Goal: Task Accomplishment & Management: Manage account settings

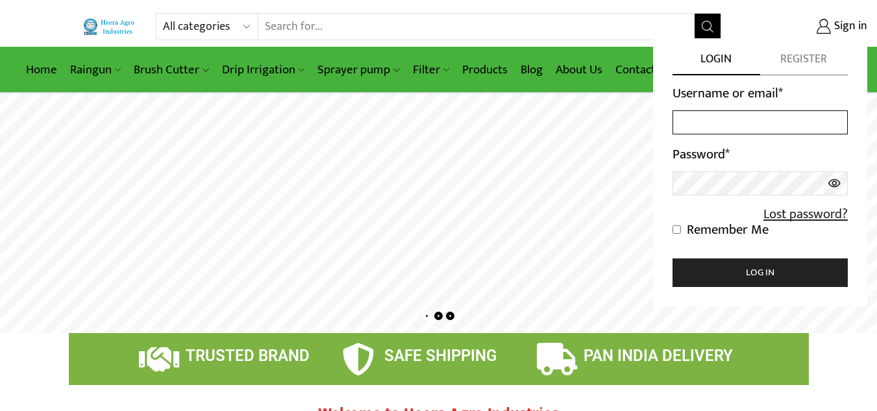
type input "[EMAIL_ADDRESS][DOMAIN_NAME]"
click at [836, 181] on icon at bounding box center [834, 183] width 12 height 8
click at [836, 181] on icon at bounding box center [834, 183] width 12 height 10
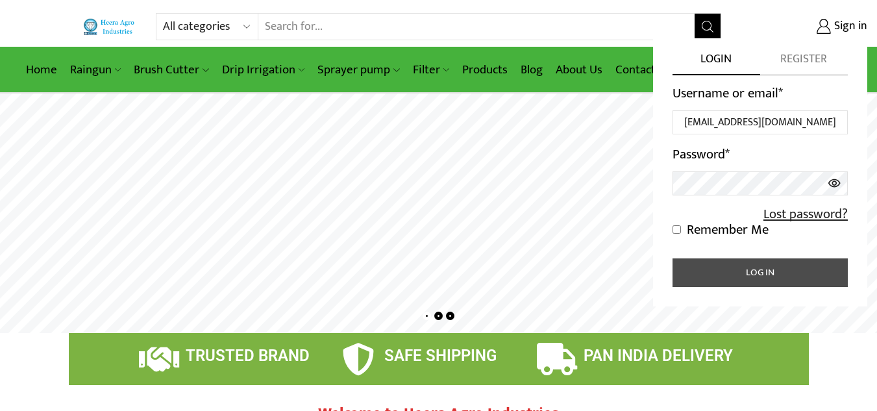
click at [705, 266] on button "Log in" at bounding box center [760, 272] width 175 height 29
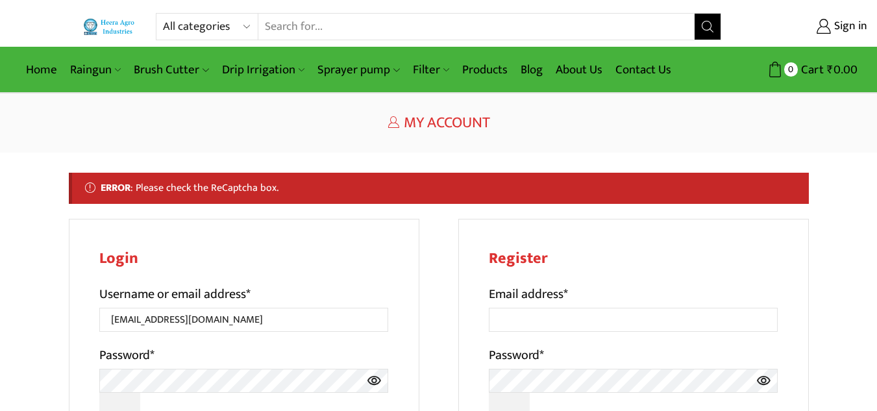
click at [271, 118] on h1 "My Account" at bounding box center [439, 123] width 740 height 19
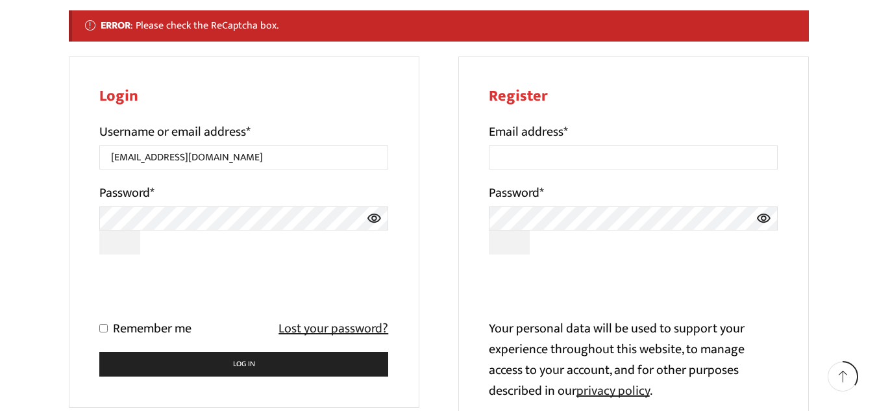
scroll to position [182, 0]
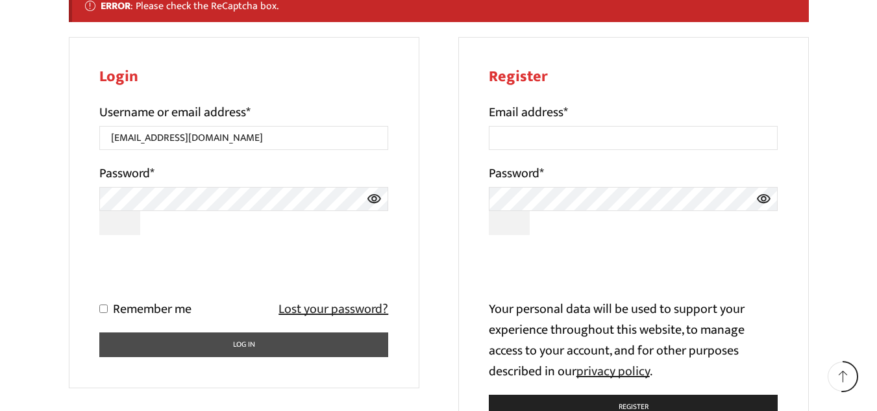
click at [170, 340] on button "Log in" at bounding box center [244, 344] width 290 height 25
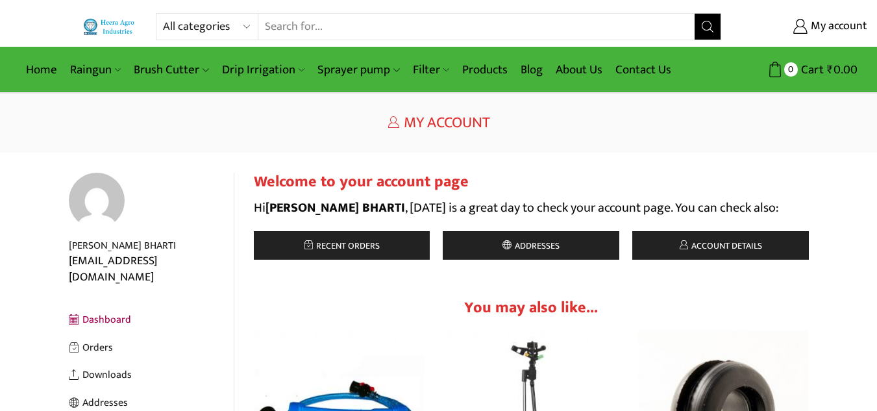
click at [342, 128] on h1 "My Account" at bounding box center [439, 123] width 740 height 19
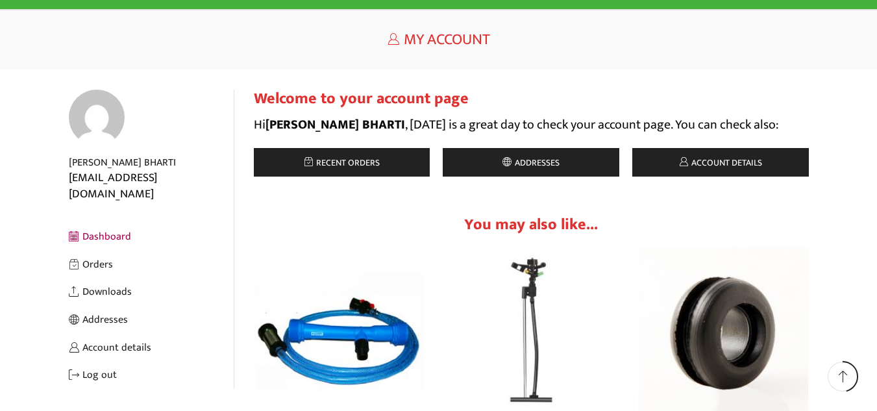
scroll to position [156, 0]
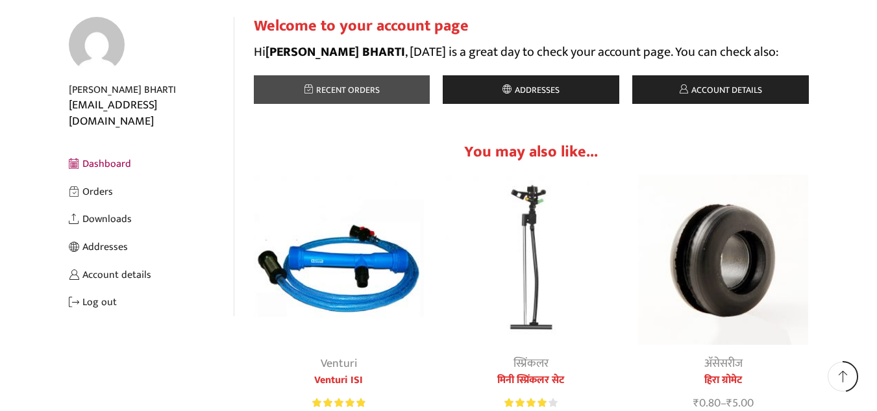
click at [345, 88] on span "Recent orders" at bounding box center [346, 89] width 67 height 15
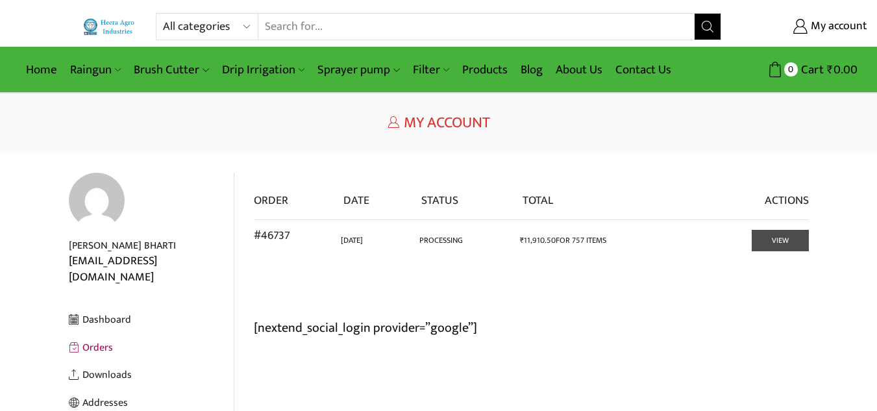
click at [766, 251] on link "View" at bounding box center [780, 240] width 57 height 21
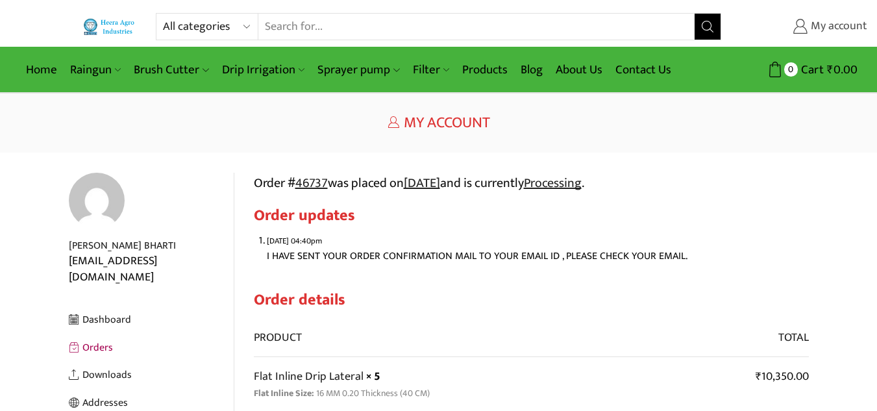
click at [800, 27] on icon at bounding box center [800, 26] width 15 height 15
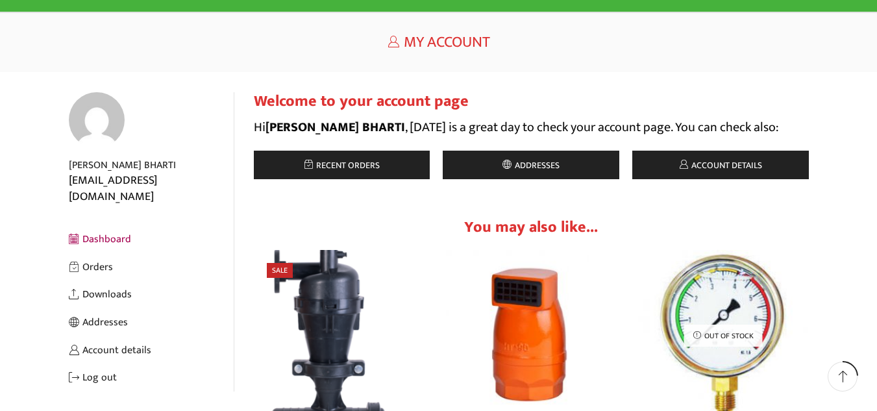
scroll to position [52, 0]
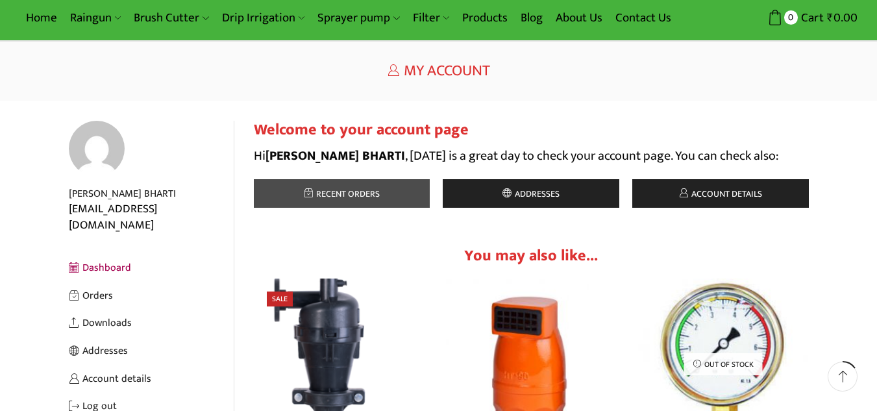
click at [386, 188] on link "Recent orders" at bounding box center [342, 193] width 177 height 29
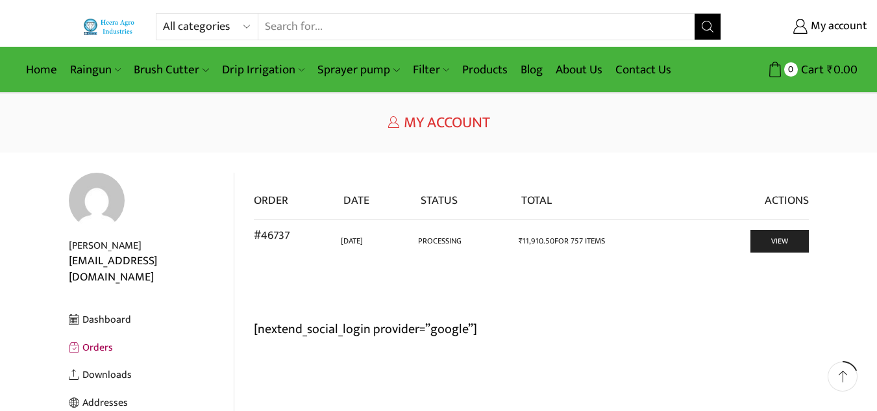
scroll to position [26, 0]
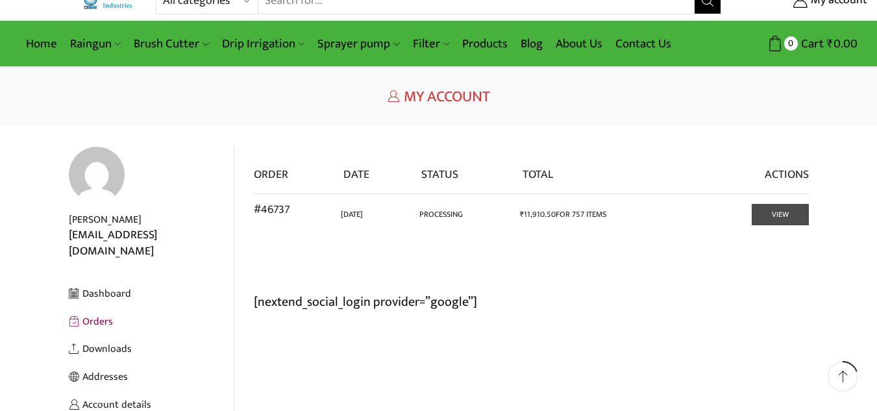
click at [773, 220] on link "View" at bounding box center [780, 214] width 57 height 21
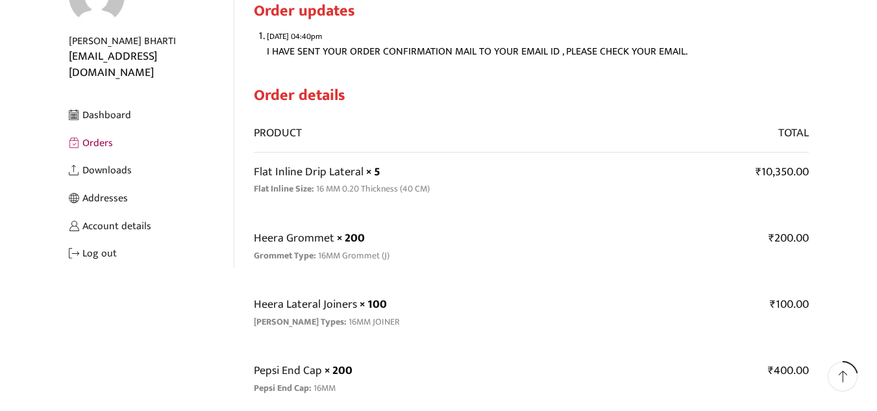
scroll to position [208, 0]
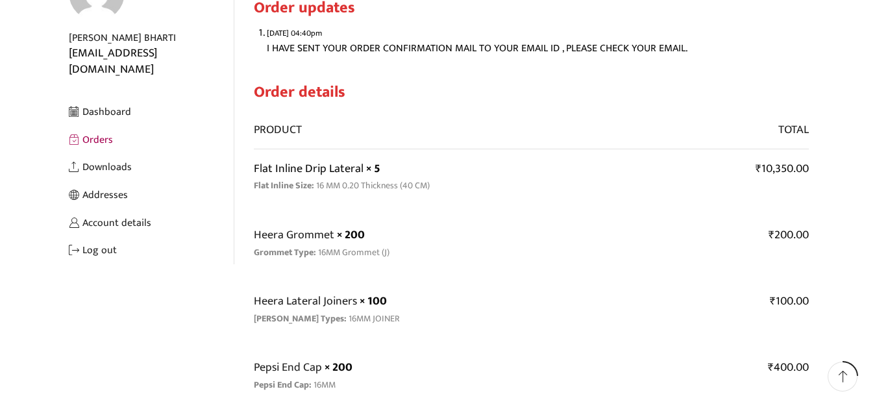
click at [286, 174] on link "Flat Inline Drip Lateral" at bounding box center [309, 168] width 110 height 19
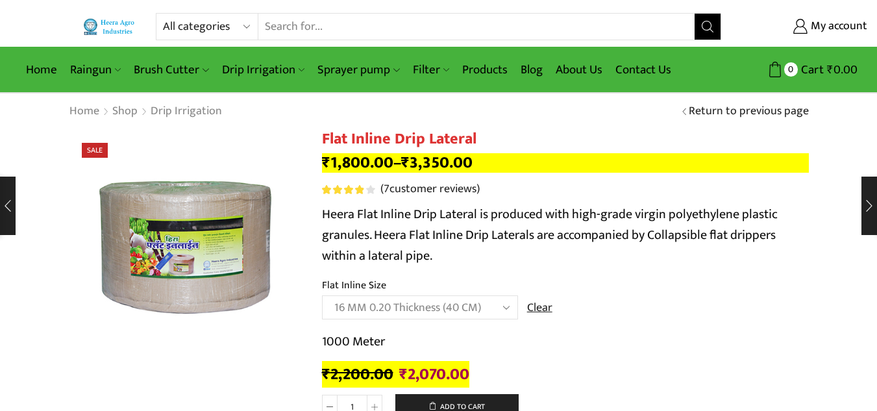
click at [604, 125] on div "Home Shop Drip Irrigation Return to previous page" at bounding box center [438, 111] width 877 height 36
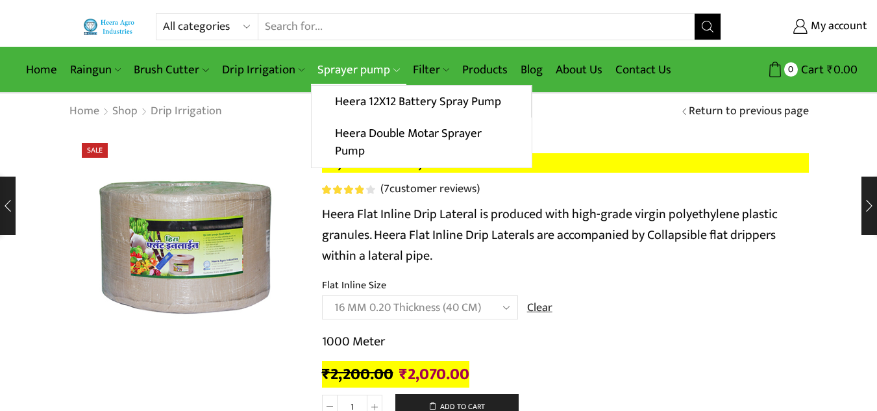
click at [355, 68] on link "Sprayer pump" at bounding box center [358, 70] width 95 height 31
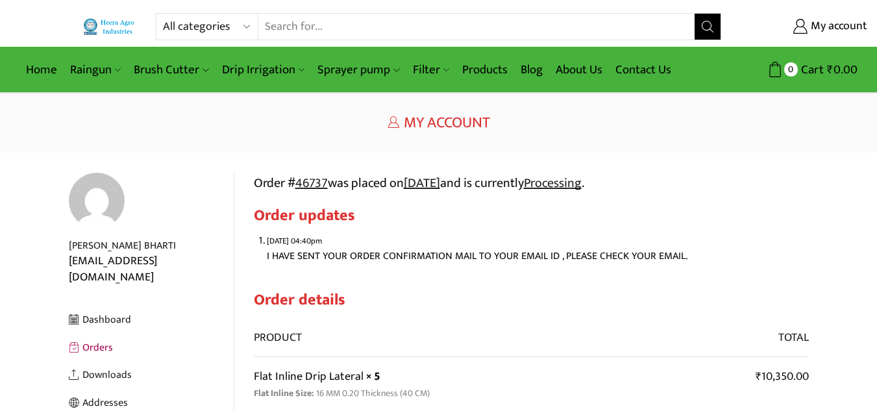
click at [266, 373] on link "Flat Inline Drip Lateral" at bounding box center [309, 376] width 110 height 19
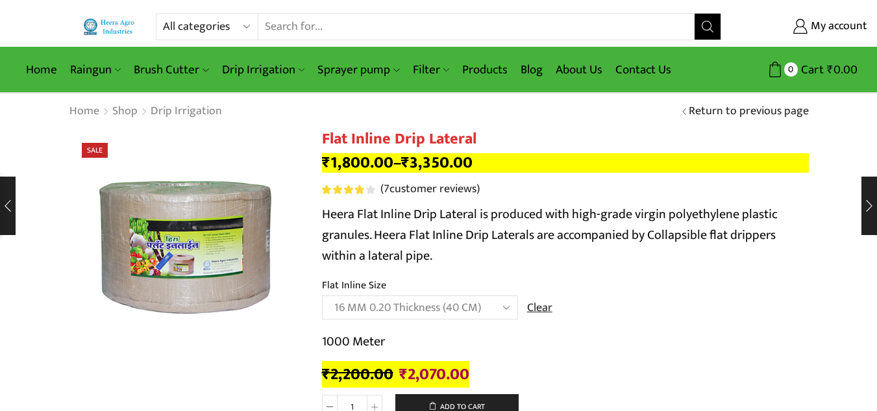
click at [511, 306] on select "Choose an option 12 MM 0.25 Thickness (30 CM) 12 MM 0.25 Thickness (40 CM) 12 M…" at bounding box center [420, 307] width 196 height 24
select select "16 MM 0.25 Thickness (40 CM)"
click at [322, 295] on select "Choose an option 12 MM 0.25 Thickness (30 CM) 12 MM 0.25 Thickness (40 CM) 12 M…" at bounding box center [420, 307] width 196 height 24
click at [540, 125] on div "Home Shop Drip Irrigation Return to previous page" at bounding box center [438, 111] width 877 height 36
click at [510, 308] on select "Choose an option 12 MM 0.25 Thickness (30 CM) 12 MM 0.25 Thickness (40 CM) 12 M…" at bounding box center [420, 307] width 196 height 24
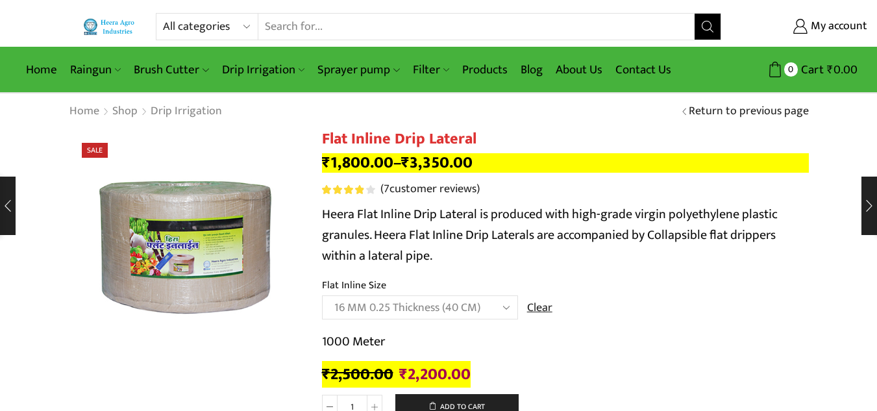
click at [618, 134] on h1 "Flat Inline Drip Lateral" at bounding box center [565, 139] width 487 height 19
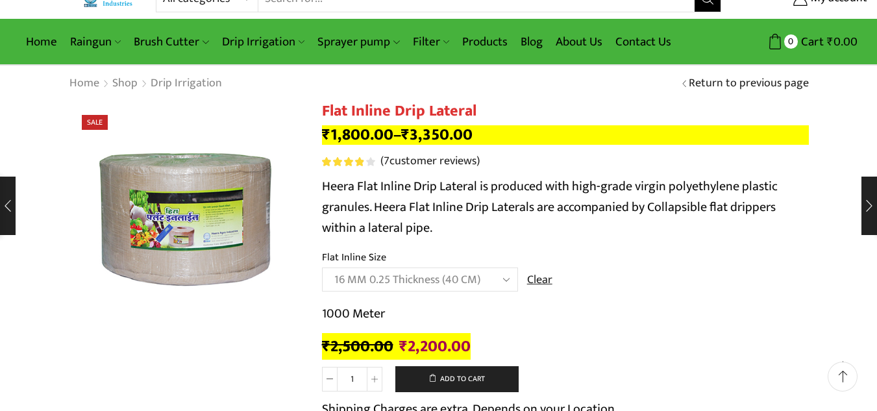
scroll to position [26, 0]
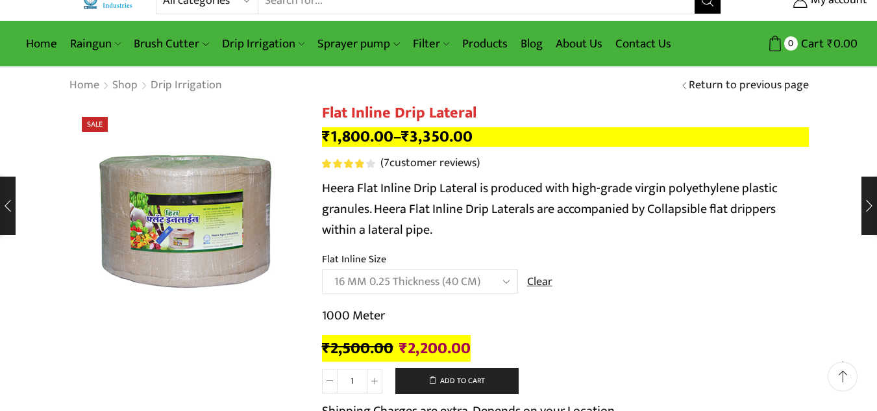
click at [554, 91] on div "Home Shop Drip Irrigation Return to previous page" at bounding box center [439, 85] width 760 height 17
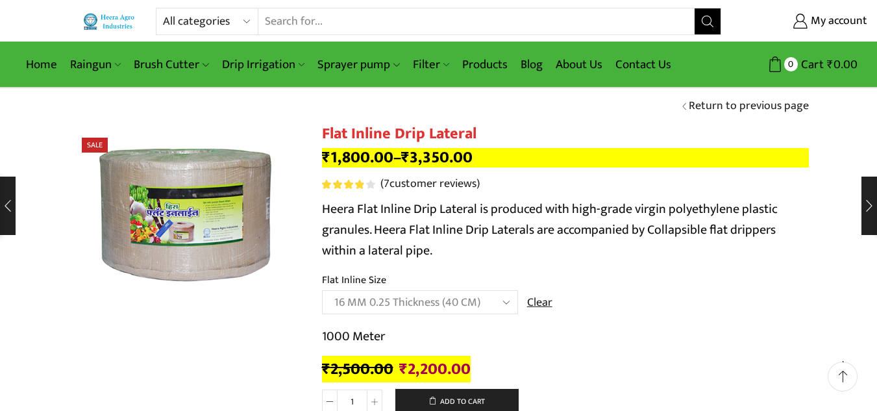
scroll to position [0, 0]
